Goal: Transaction & Acquisition: Book appointment/travel/reservation

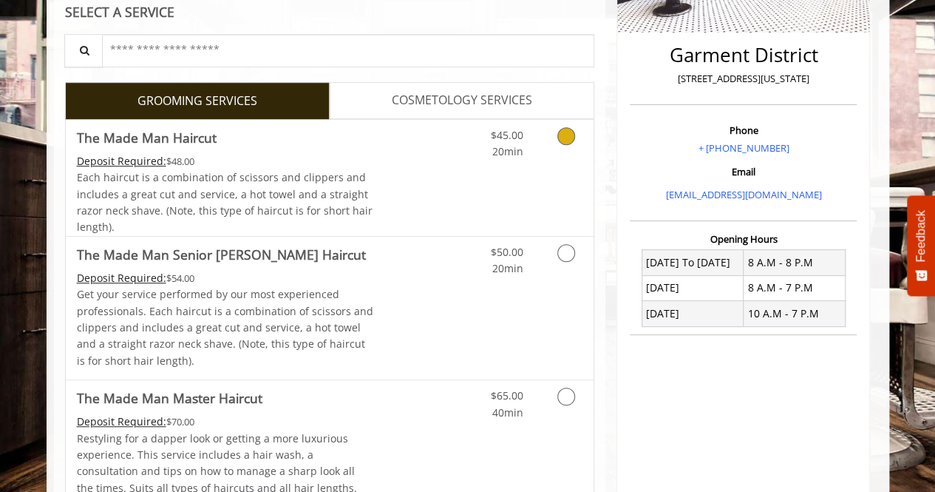
scroll to position [342, 0]
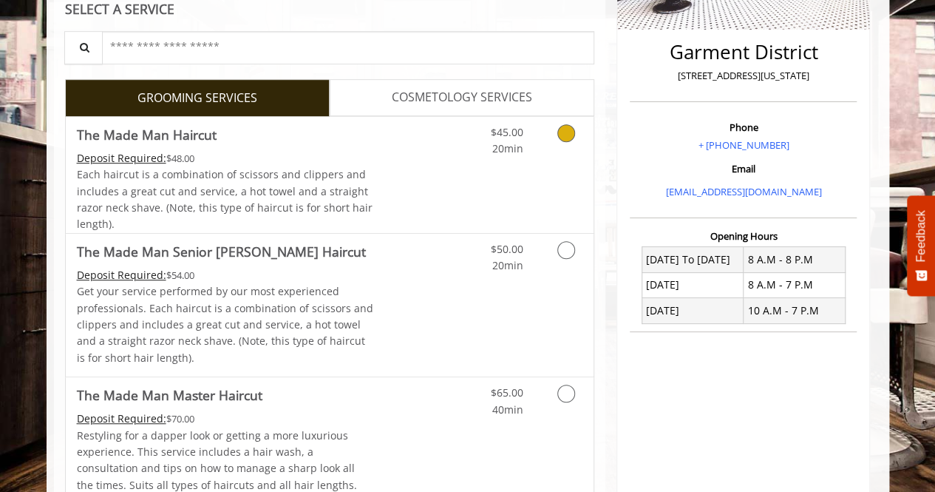
click at [566, 155] on div "$45.00 20min" at bounding box center [527, 175] width 132 height 116
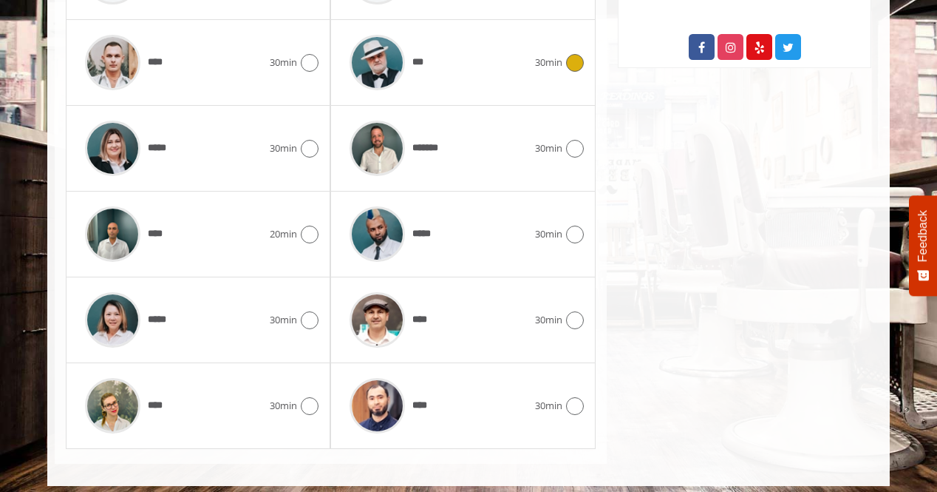
scroll to position [852, 0]
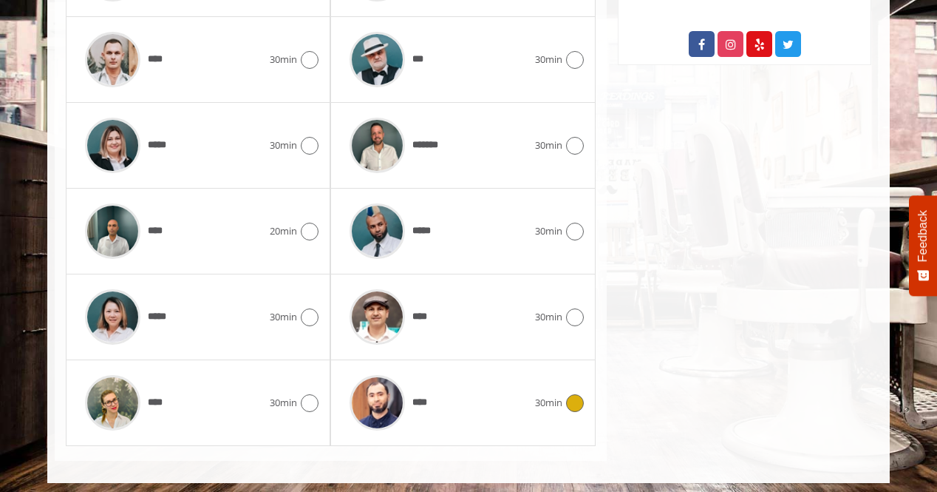
click at [494, 387] on div "****" at bounding box center [438, 402] width 192 height 70
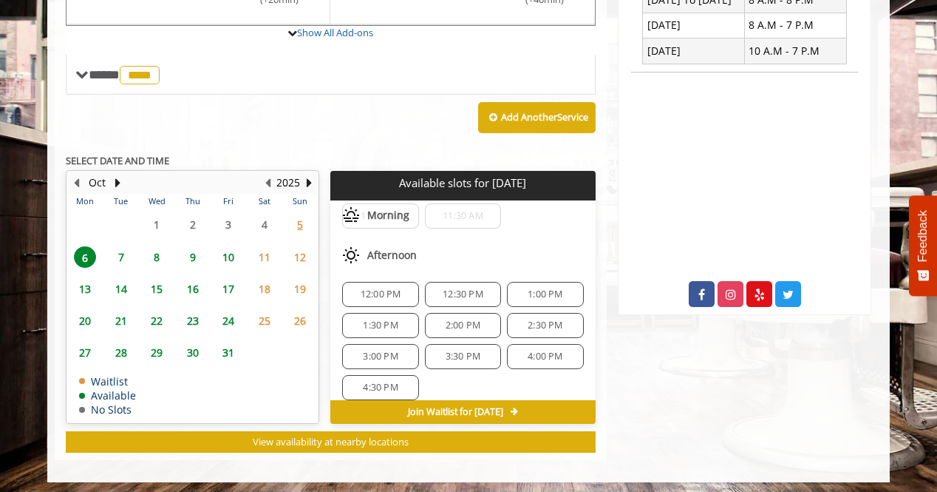
scroll to position [101, 0]
click at [157, 249] on span "8" at bounding box center [157, 256] width 22 height 21
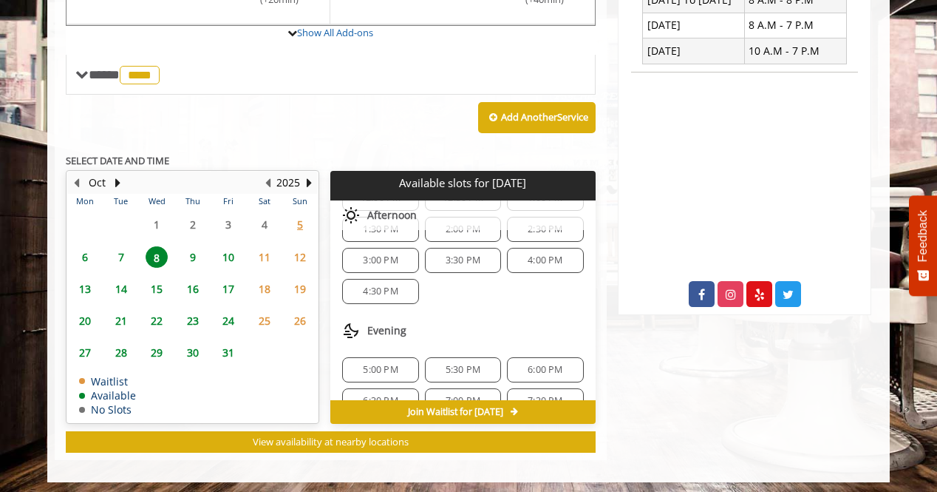
scroll to position [217, 0]
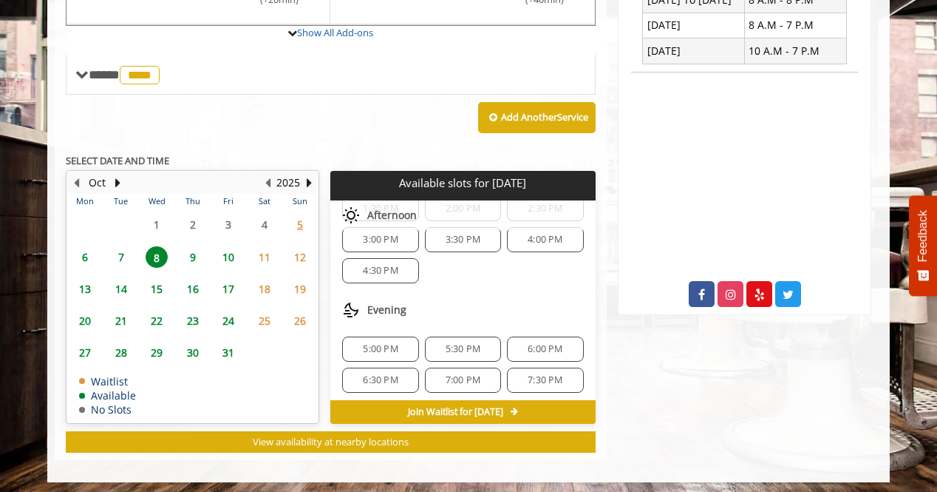
click at [368, 343] on span "5:00 PM" at bounding box center [380, 349] width 35 height 12
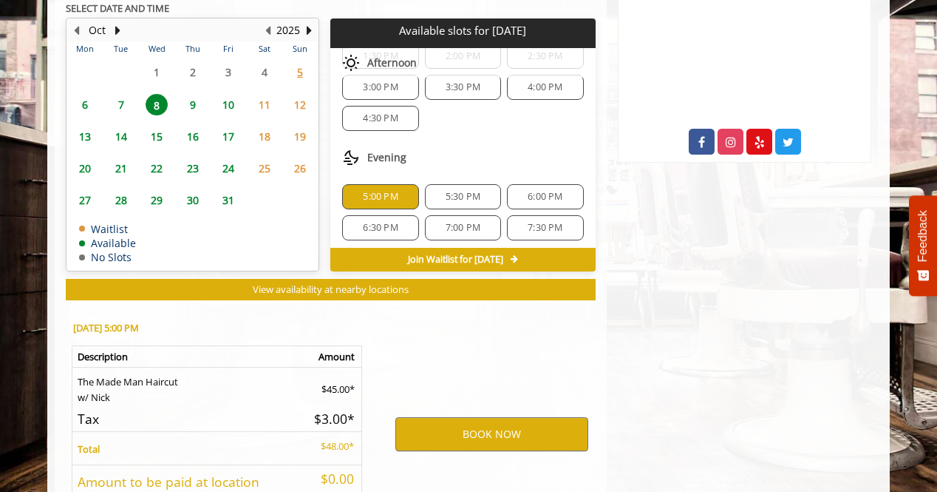
scroll to position [868, 0]
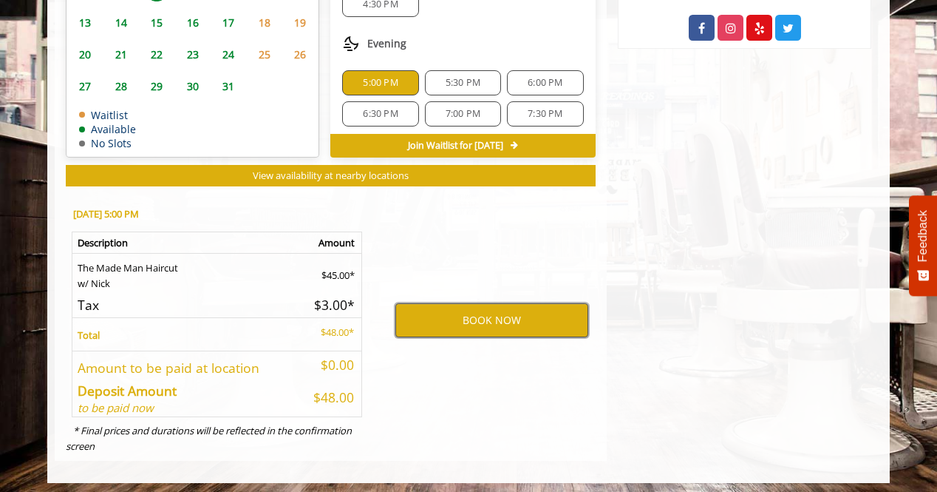
click at [478, 317] on button "BOOK NOW" at bounding box center [492, 320] width 193 height 34
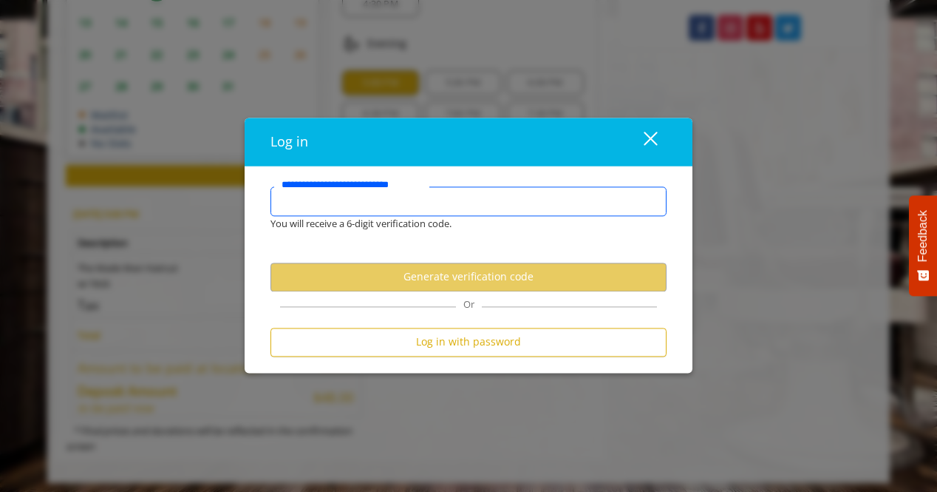
click at [398, 205] on input "**********" at bounding box center [469, 201] width 396 height 30
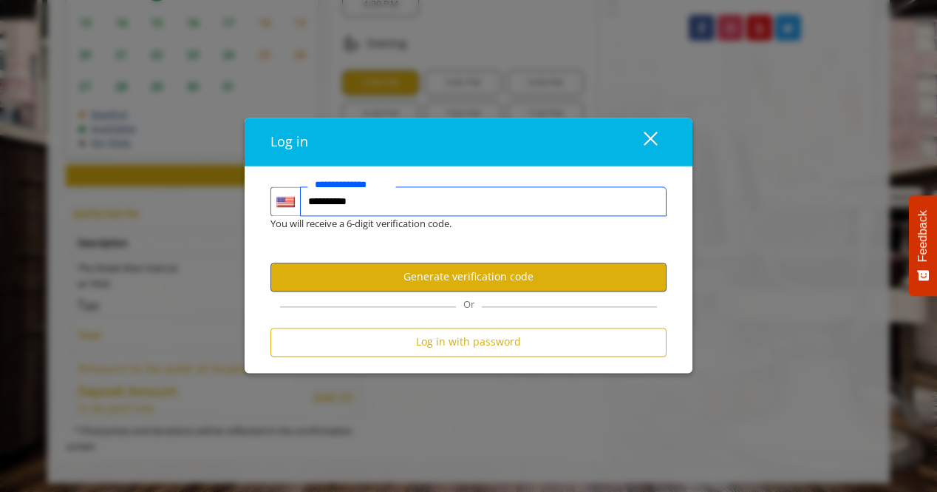
type input "**********"
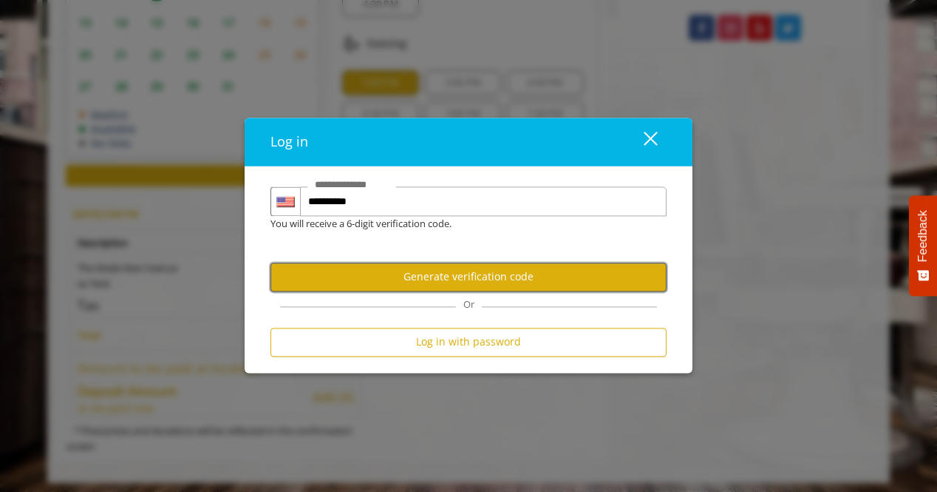
click at [387, 270] on button "Generate verification code" at bounding box center [469, 276] width 396 height 29
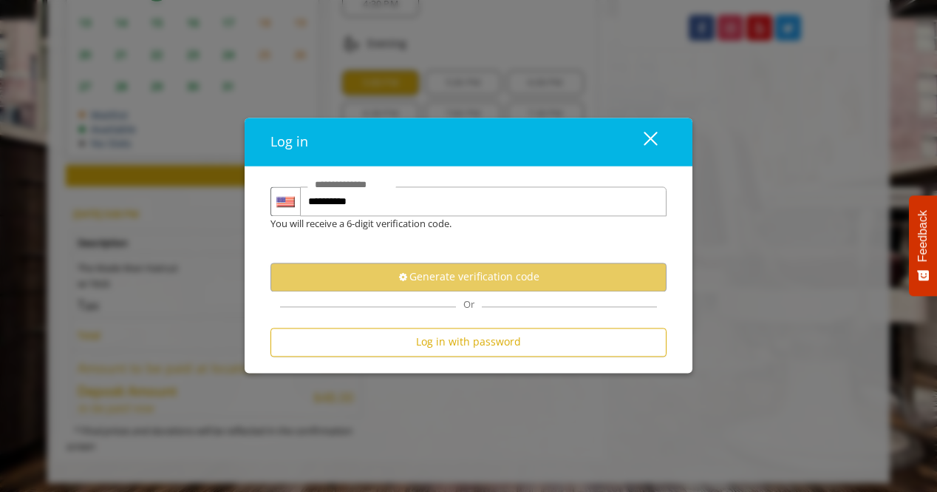
scroll to position [0, 0]
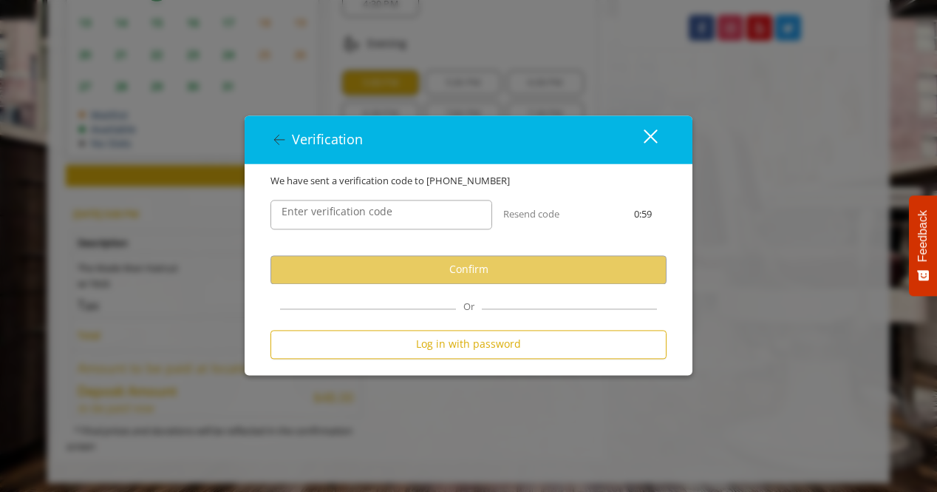
click at [356, 217] on label "Enter verification code" at bounding box center [337, 211] width 126 height 16
click at [356, 217] on input "Enter verification code" at bounding box center [382, 215] width 222 height 30
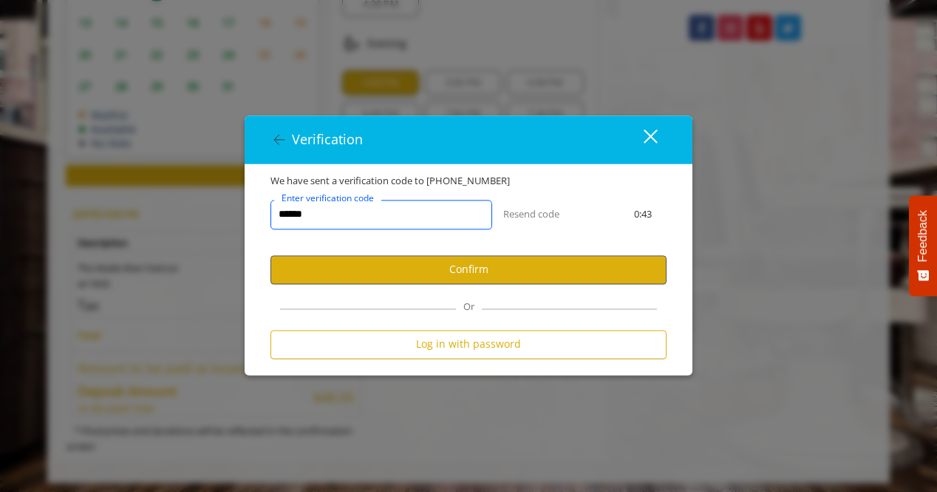
type input "******"
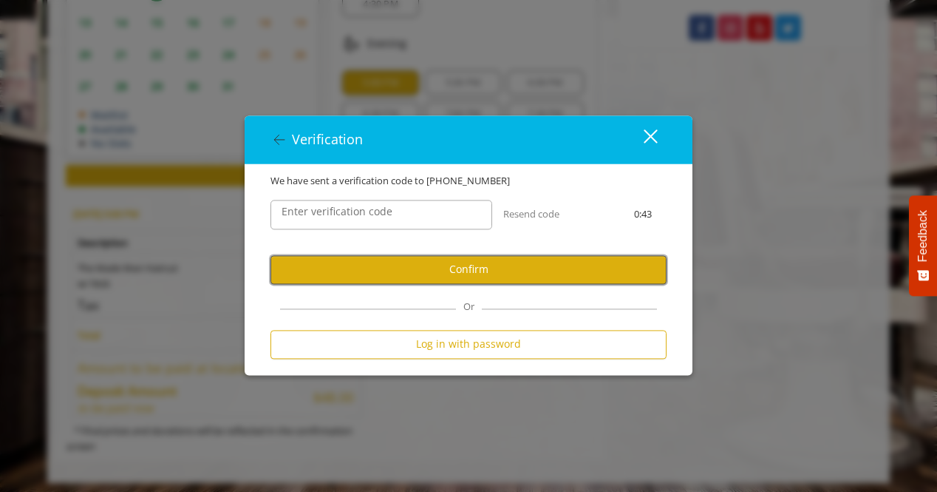
click at [356, 265] on button "Confirm" at bounding box center [469, 269] width 396 height 29
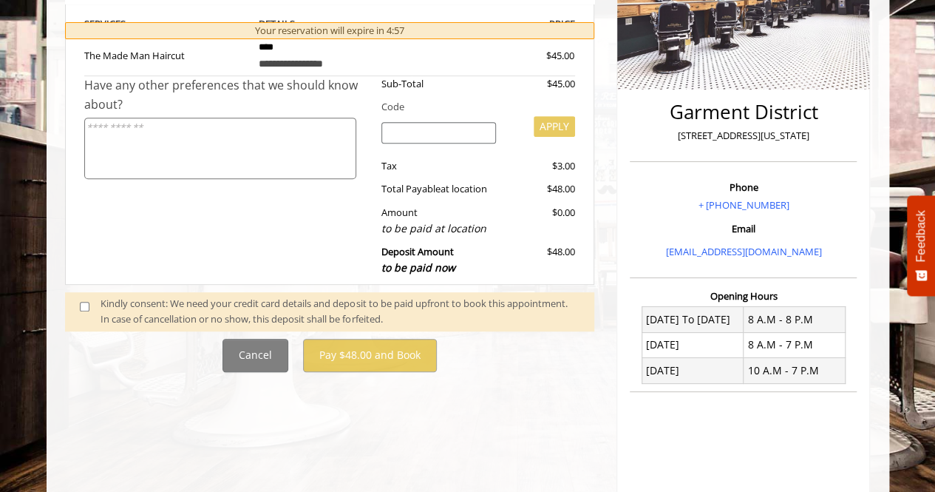
scroll to position [282, 0]
click at [89, 303] on span at bounding box center [91, 311] width 44 height 31
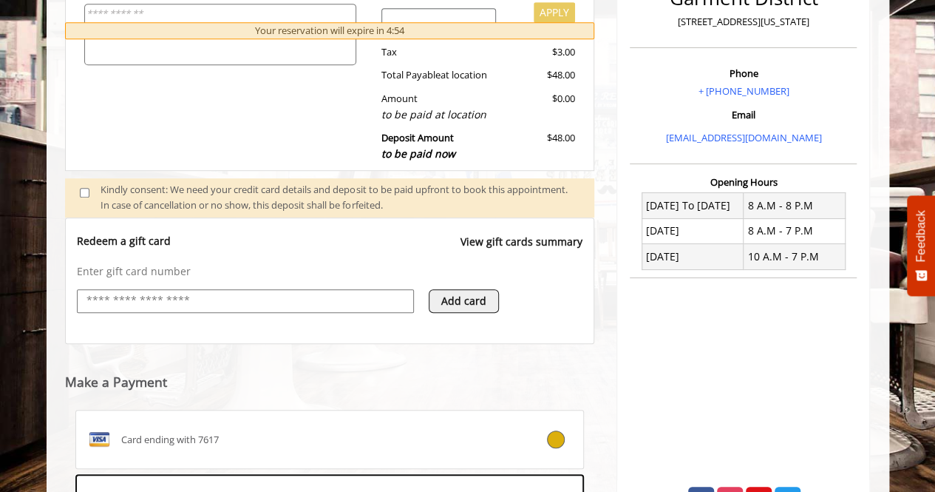
scroll to position [622, 0]
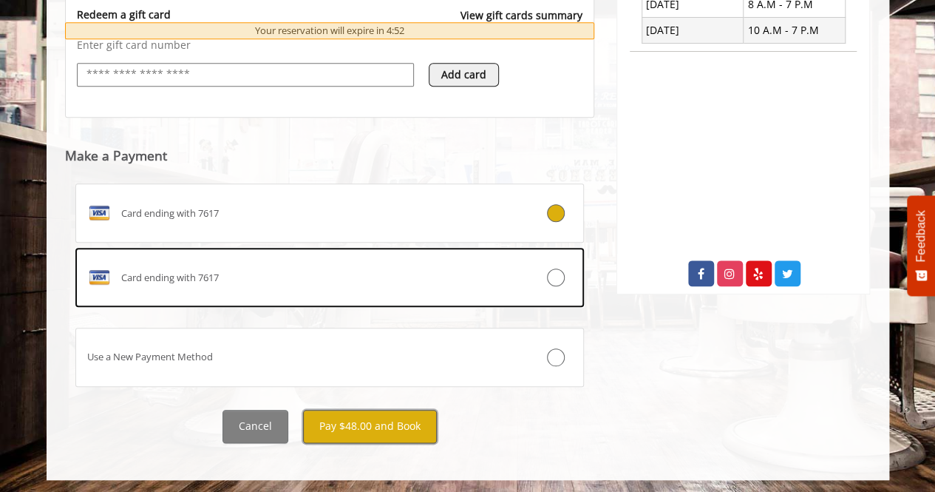
click at [398, 432] on button "Pay $48.00 and Book" at bounding box center [370, 426] width 134 height 33
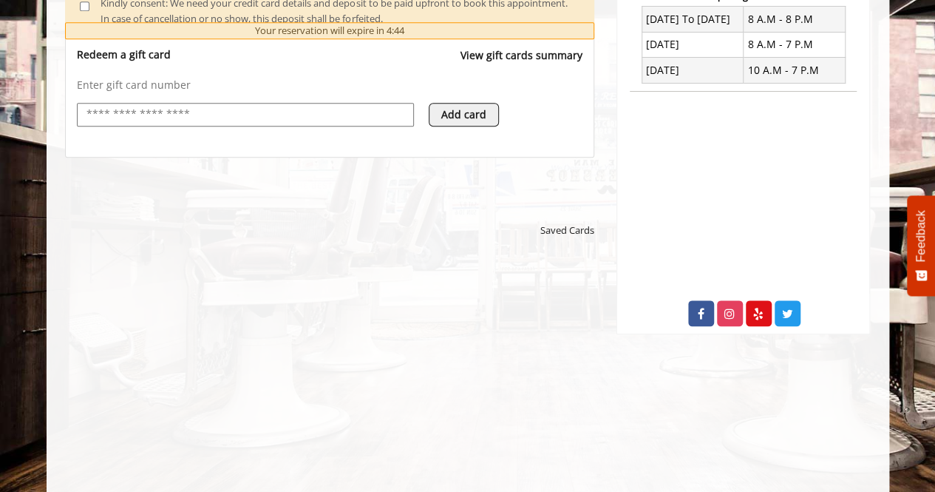
scroll to position [575, 0]
